Goal: Find specific page/section: Find specific page/section

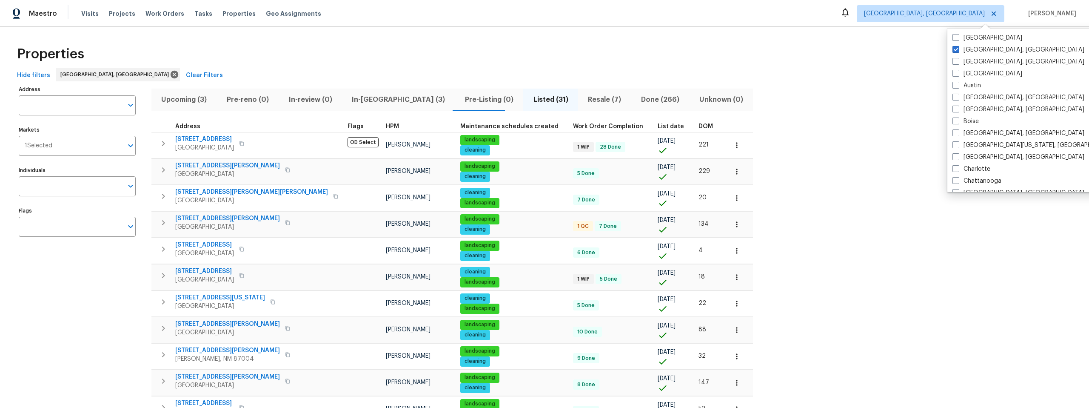
click at [304, 68] on div "Hide filters Albuquerque, NM Clear Filters" at bounding box center [545, 76] width 1062 height 16
